Goal: Task Accomplishment & Management: Complete application form

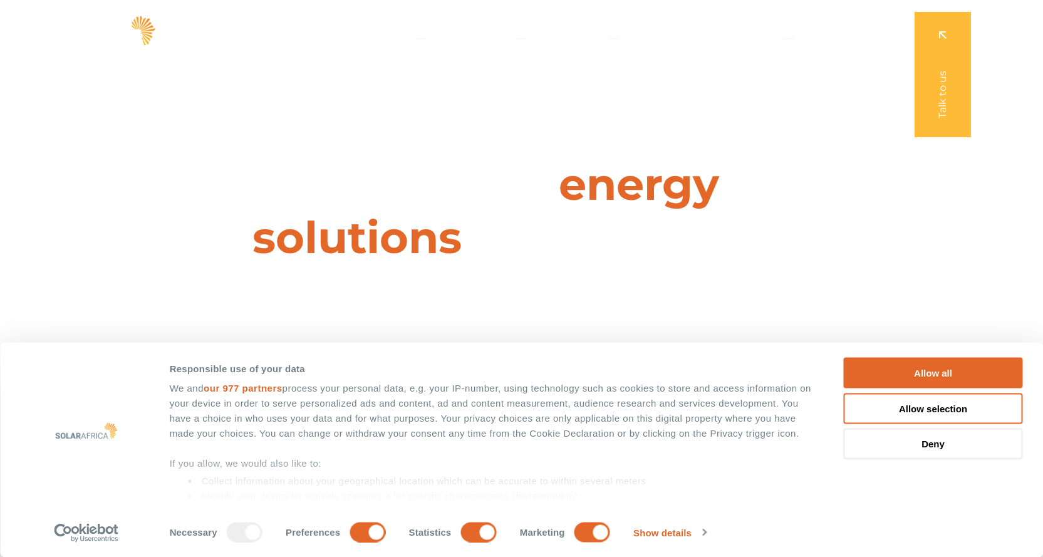
click at [984, 364] on button "Allow all" at bounding box center [932, 373] width 179 height 31
click at [927, 368] on button "Allow all" at bounding box center [932, 373] width 179 height 31
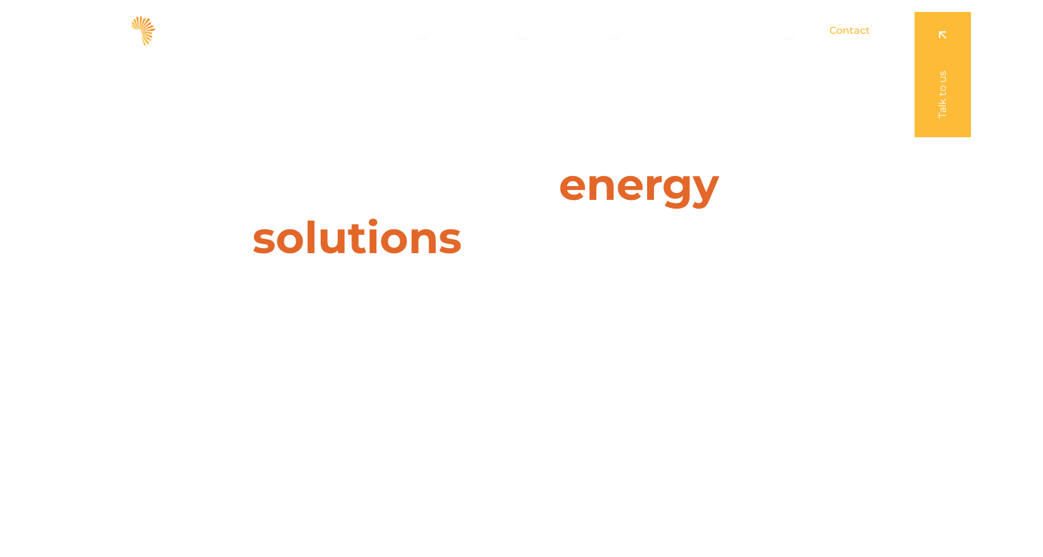
click at [853, 26] on span "Contact" at bounding box center [849, 30] width 41 height 15
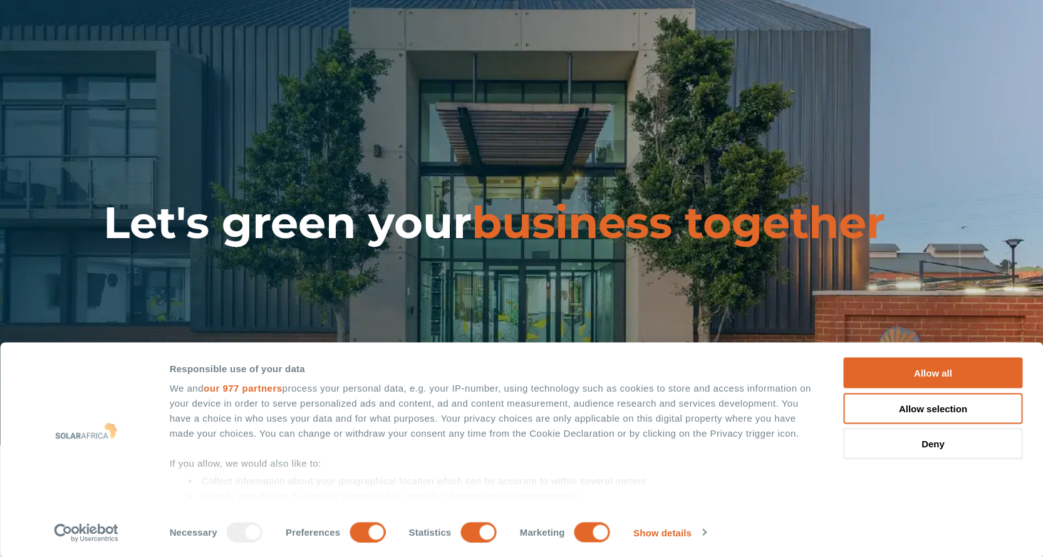
type input "[PERSON_NAME]"
type input "[EMAIL_ADDRESS][DOMAIN_NAME]"
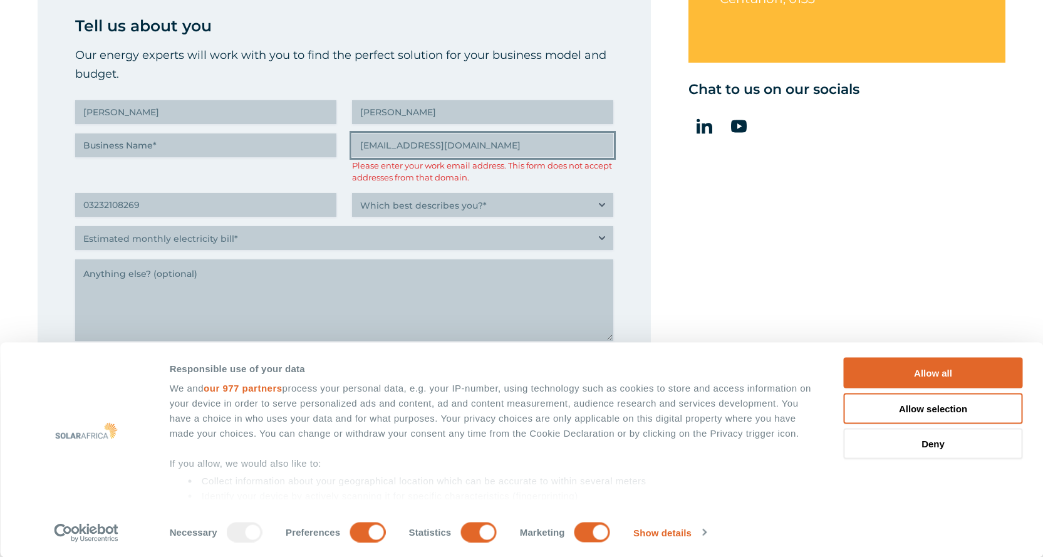
click at [461, 146] on input "[EMAIL_ADDRESS][DOMAIN_NAME]" at bounding box center [482, 145] width 261 height 24
click at [465, 144] on input "[EMAIL_ADDRESS][DOMAIN_NAME]" at bounding box center [482, 145] width 261 height 24
click at [465, 143] on input "[EMAIL_ADDRESS][DOMAIN_NAME]" at bounding box center [482, 145] width 261 height 24
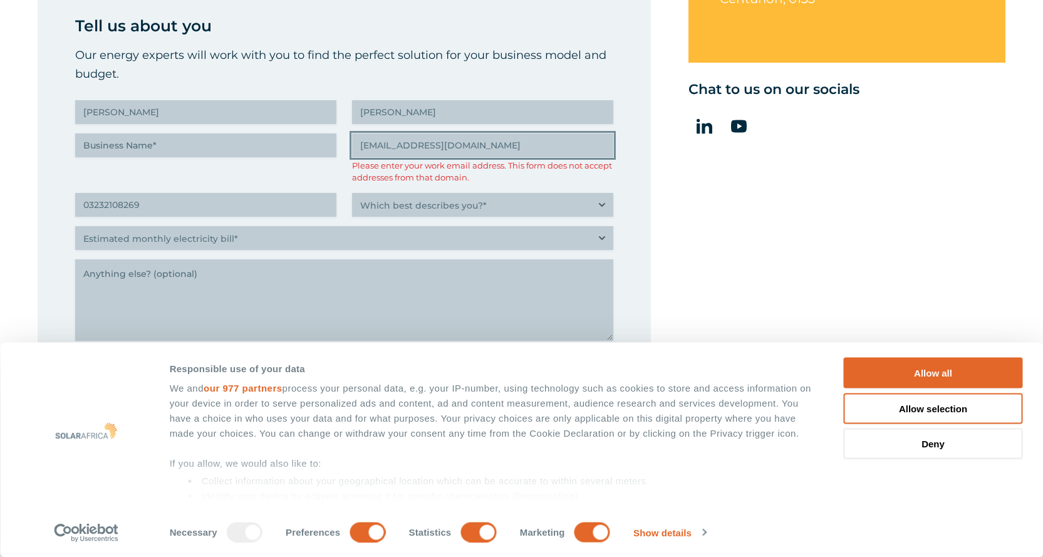
click at [465, 142] on input "[EMAIL_ADDRESS][DOMAIN_NAME]" at bounding box center [482, 145] width 261 height 24
type input "(032) 321-0826"
click at [440, 148] on input "[EMAIL_ADDRESS][DOMAIN_NAME]" at bounding box center [482, 145] width 261 height 24
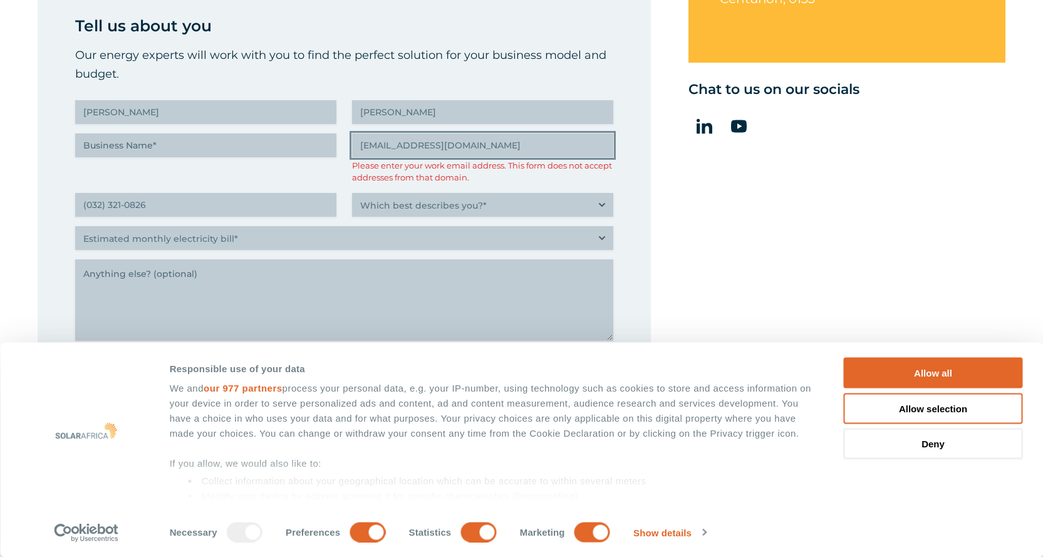
click at [440, 148] on input "[EMAIL_ADDRESS][DOMAIN_NAME]" at bounding box center [482, 145] width 261 height 24
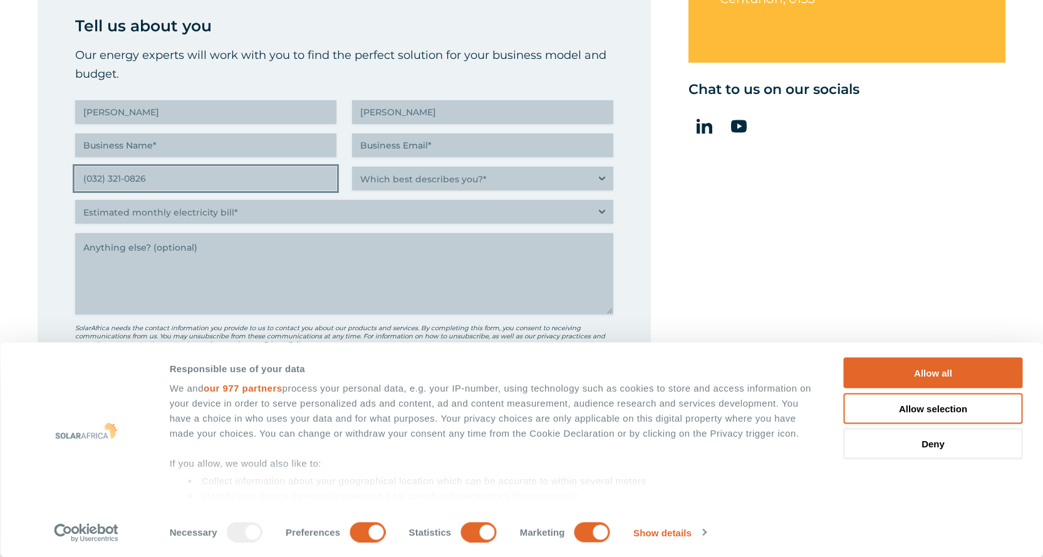
click at [158, 176] on input "(032) 321-0826" at bounding box center [205, 179] width 261 height 24
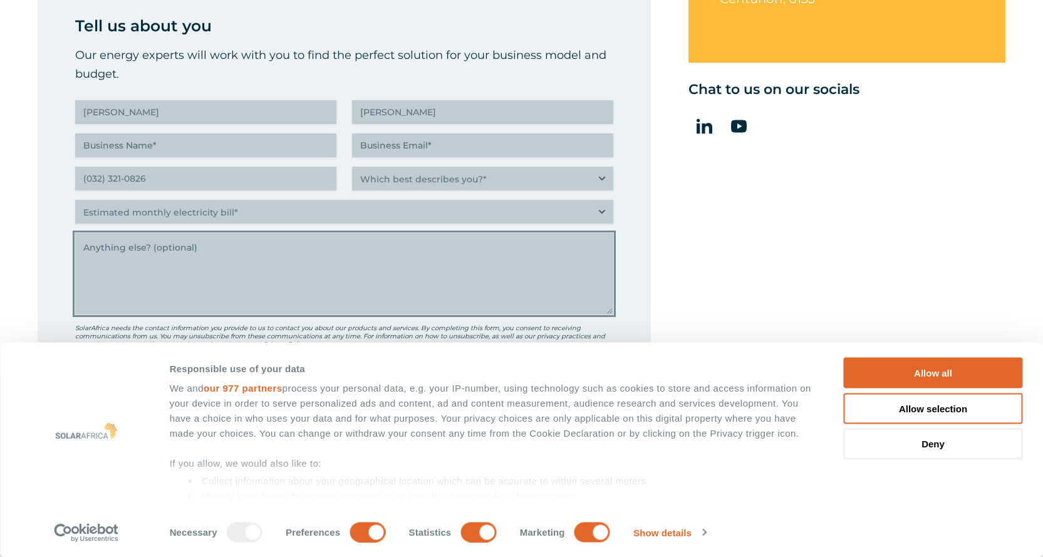
click at [187, 272] on textarea "Anything else" at bounding box center [344, 273] width 538 height 81
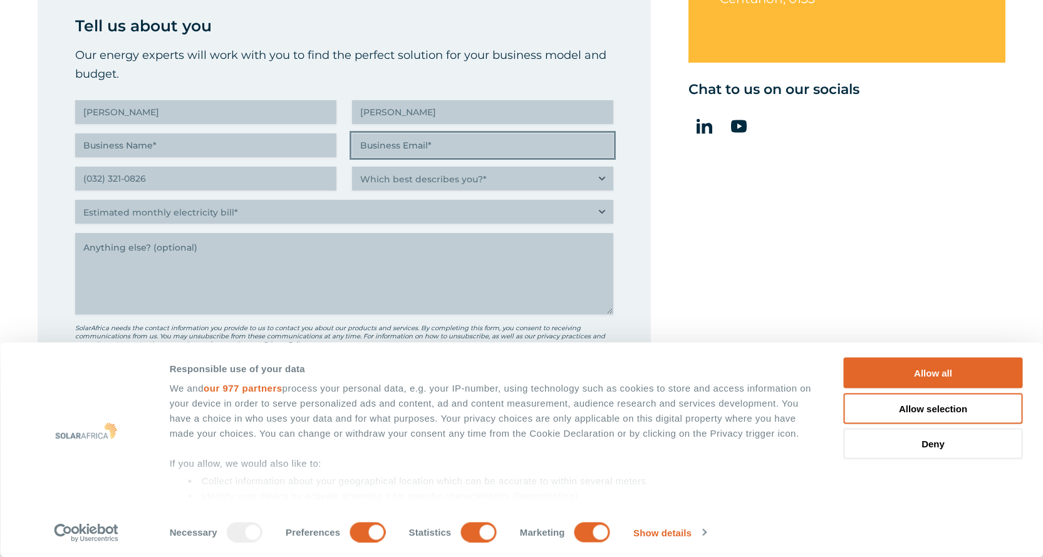
click at [418, 145] on input "Business Email (Required)" at bounding box center [482, 145] width 261 height 24
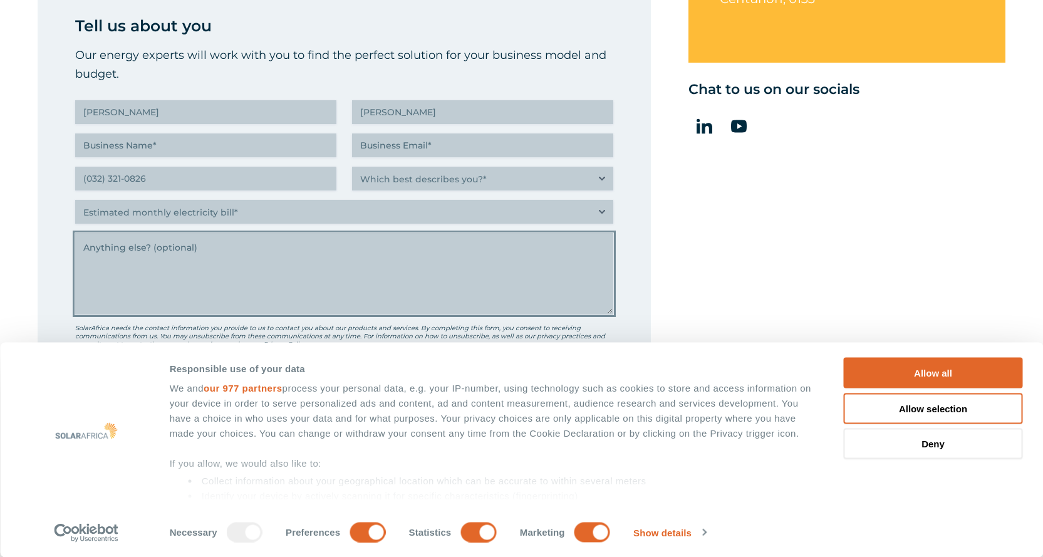
click at [133, 252] on textarea "Anything else" at bounding box center [344, 273] width 538 height 81
paste textarea "Hi [Name], In [GEOGRAPHIC_DATA], people don’t just buy solar because it’s “gree…"
type textarea "Hi [Name], In [GEOGRAPHIC_DATA], people don’t just buy solar because it’s “gree…"
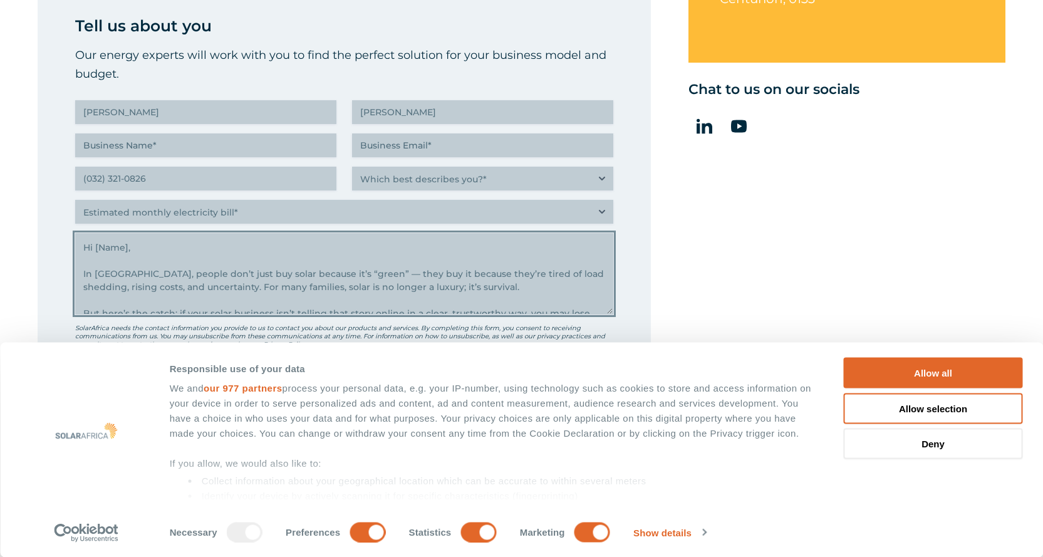
click at [149, 246] on textarea "Hi [Name], In [GEOGRAPHIC_DATA], people don’t just buy solar because it’s “gree…" at bounding box center [344, 273] width 538 height 81
click at [150, 244] on textarea "Hi [Name], In [GEOGRAPHIC_DATA], people don’t just buy solar because it’s “gree…" at bounding box center [344, 273] width 538 height 81
drag, startPoint x: 152, startPoint y: 241, endPoint x: 158, endPoint y: 239, distance: 7.3
click at [150, 242] on textarea "Hi [Name], In [GEOGRAPHIC_DATA], people don’t just buy solar because it’s “gree…" at bounding box center [344, 273] width 538 height 81
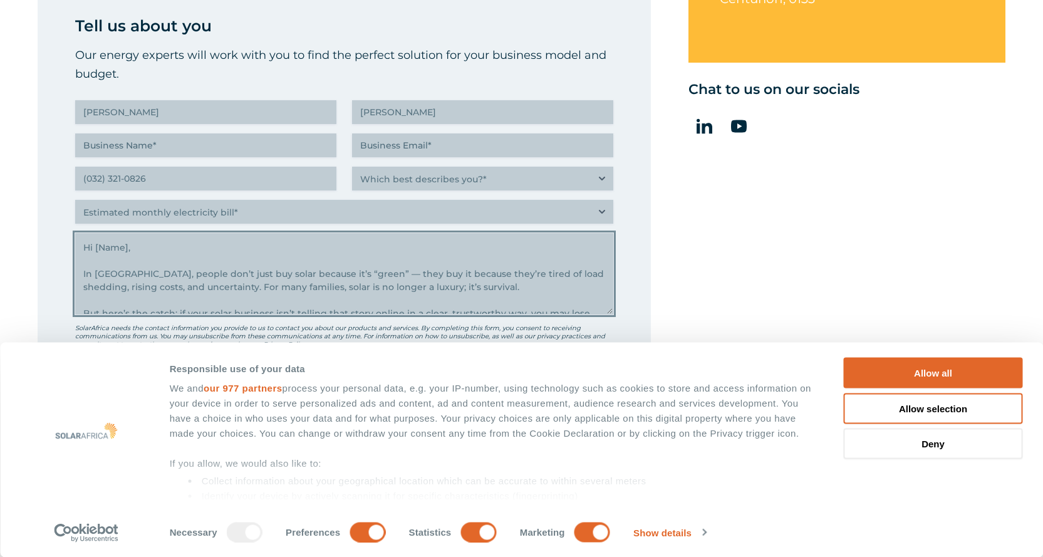
click at [142, 245] on textarea "Hi [Name], In [GEOGRAPHIC_DATA], people don’t just buy solar because it’s “gree…" at bounding box center [344, 273] width 538 height 81
click at [142, 246] on textarea "Hi [Name], In [GEOGRAPHIC_DATA], people don’t just buy solar because it’s “gree…" at bounding box center [344, 273] width 538 height 81
